Goal: Information Seeking & Learning: Find specific page/section

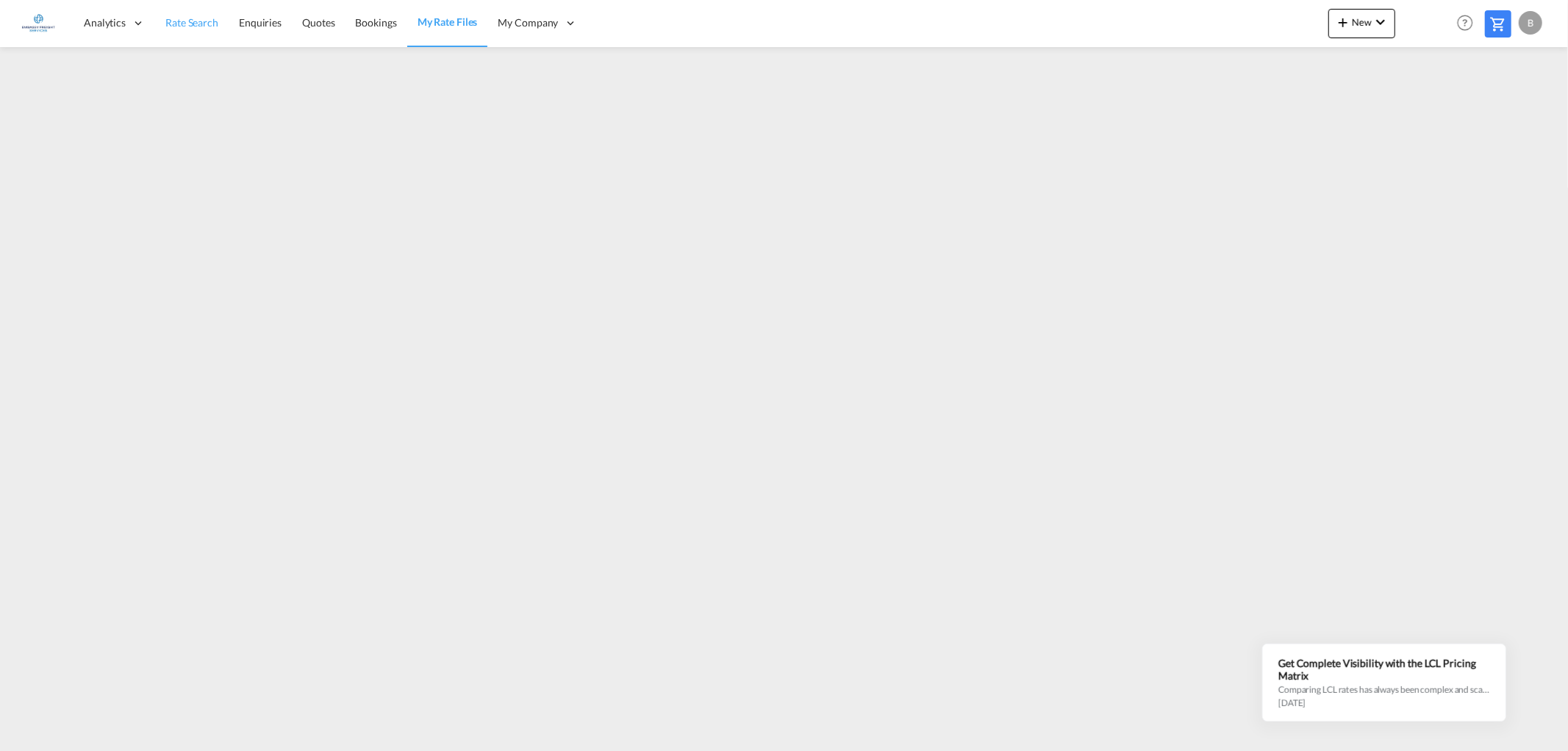
click at [178, 12] on link "Rate Search" at bounding box center [192, 23] width 74 height 48
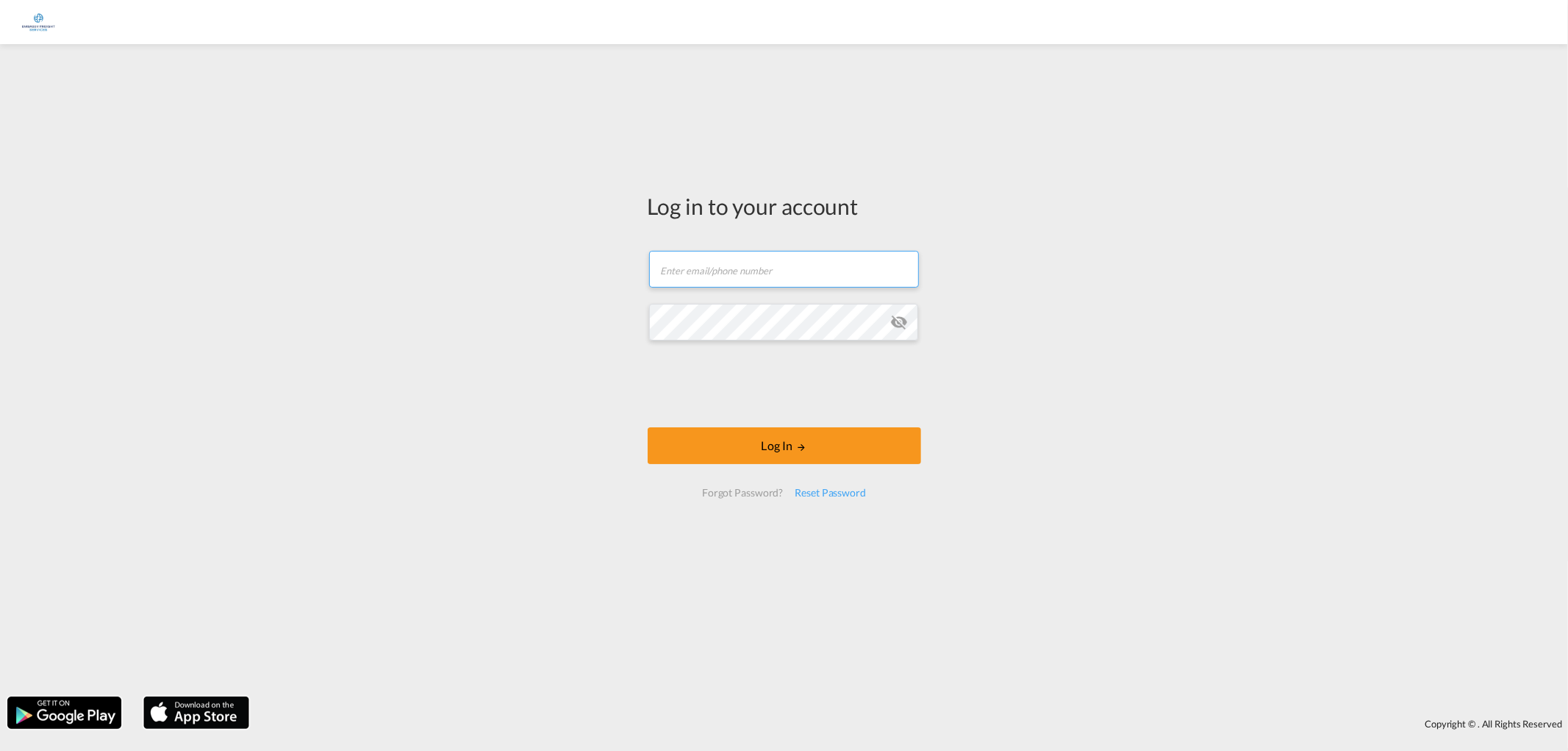
click at [713, 267] on input "text" at bounding box center [784, 269] width 269 height 37
type input "[PERSON_NAME][EMAIL_ADDRESS][PERSON_NAME][DOMAIN_NAME]"
click at [758, 438] on button "Log In" at bounding box center [784, 445] width 273 height 37
